Goal: Information Seeking & Learning: Learn about a topic

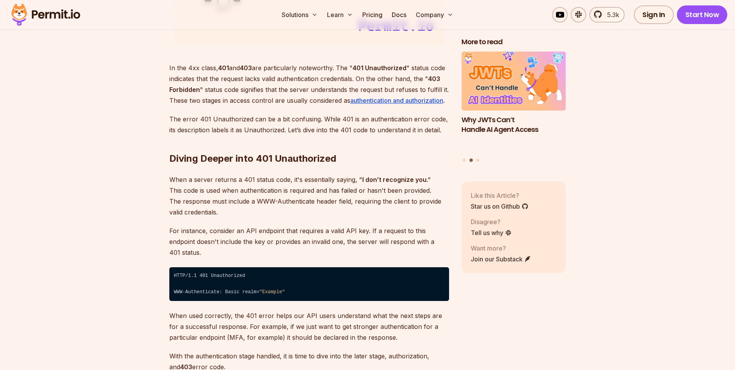
scroll to position [1085, 0]
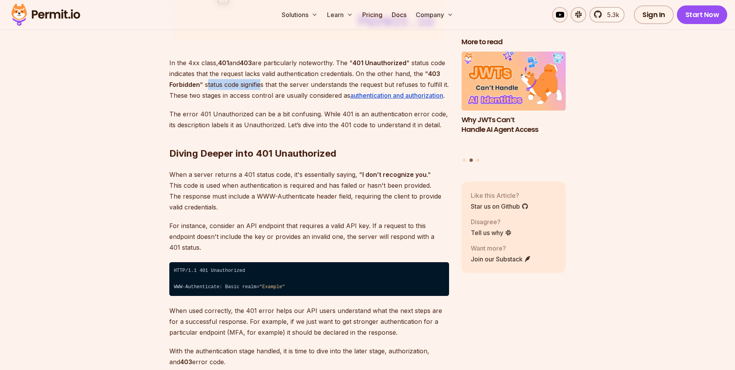
drag, startPoint x: 207, startPoint y: 86, endPoint x: 261, endPoint y: 83, distance: 54.3
click at [261, 83] on p "In the 4xx class, 401 and 403 are particularly noteworthy. The " 401 Unauthoriz…" at bounding box center [309, 78] width 280 height 43
drag, startPoint x: 261, startPoint y: 83, endPoint x: 291, endPoint y: 103, distance: 35.7
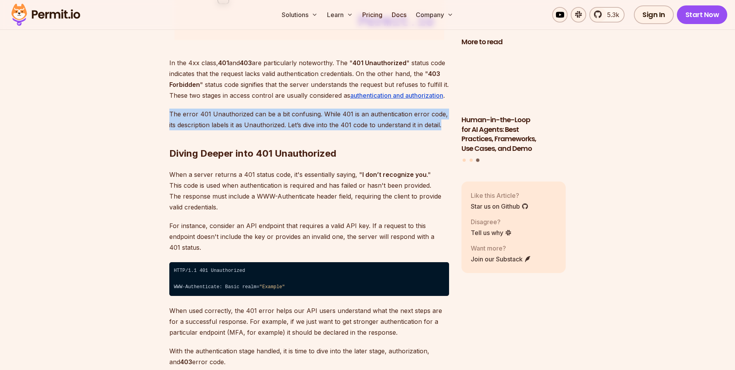
drag, startPoint x: 451, startPoint y: 120, endPoint x: 165, endPoint y: 110, distance: 286.8
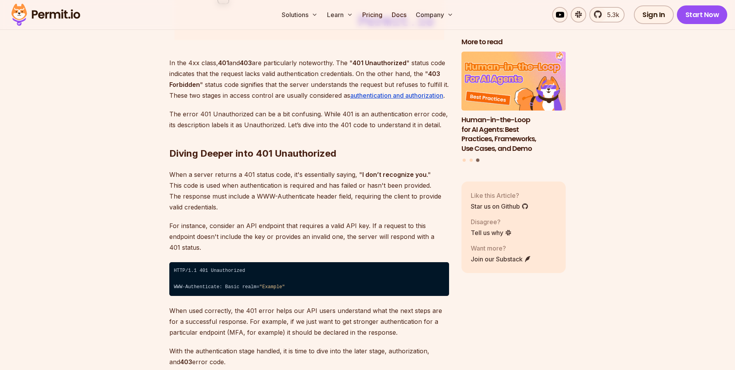
drag, startPoint x: 165, startPoint y: 110, endPoint x: 254, endPoint y: 134, distance: 92.1
click at [253, 133] on h2 "Diving Deeper into 401 Unauthorized" at bounding box center [309, 137] width 280 height 43
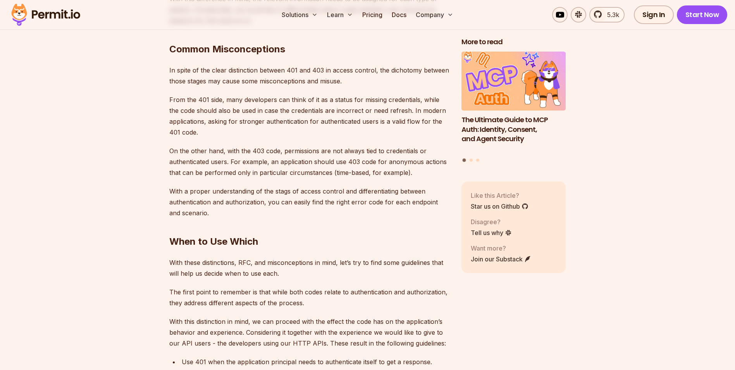
scroll to position [2131, 0]
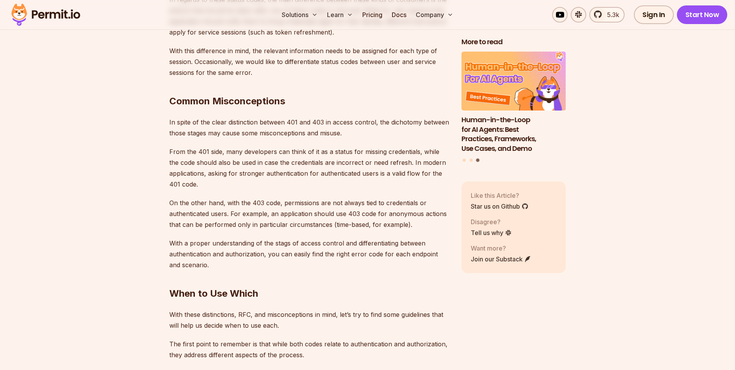
drag, startPoint x: 284, startPoint y: 195, endPoint x: 361, endPoint y: 194, distance: 76.7
click at [361, 197] on p "On the other hand, with the 403 code, permissions are not always tied to creden…" at bounding box center [309, 213] width 280 height 33
drag, startPoint x: 361, startPoint y: 194, endPoint x: 280, endPoint y: 200, distance: 80.8
click at [280, 200] on p "On the other hand, with the 403 code, permissions are not always tied to creden…" at bounding box center [309, 213] width 280 height 33
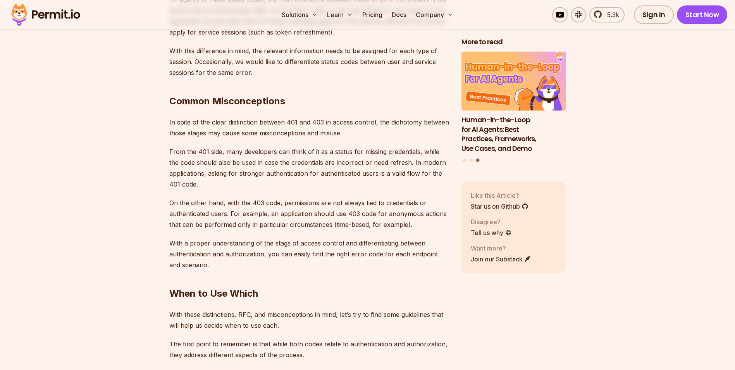
drag, startPoint x: 280, startPoint y: 200, endPoint x: 344, endPoint y: 194, distance: 63.4
click at [339, 197] on p "On the other hand, with the 403 code, permissions are not always tied to creden…" at bounding box center [309, 213] width 280 height 33
click at [423, 199] on p "On the other hand, with the 403 code, permissions are not always tied to creden…" at bounding box center [309, 213] width 280 height 33
